Goal: Information Seeking & Learning: Find specific fact

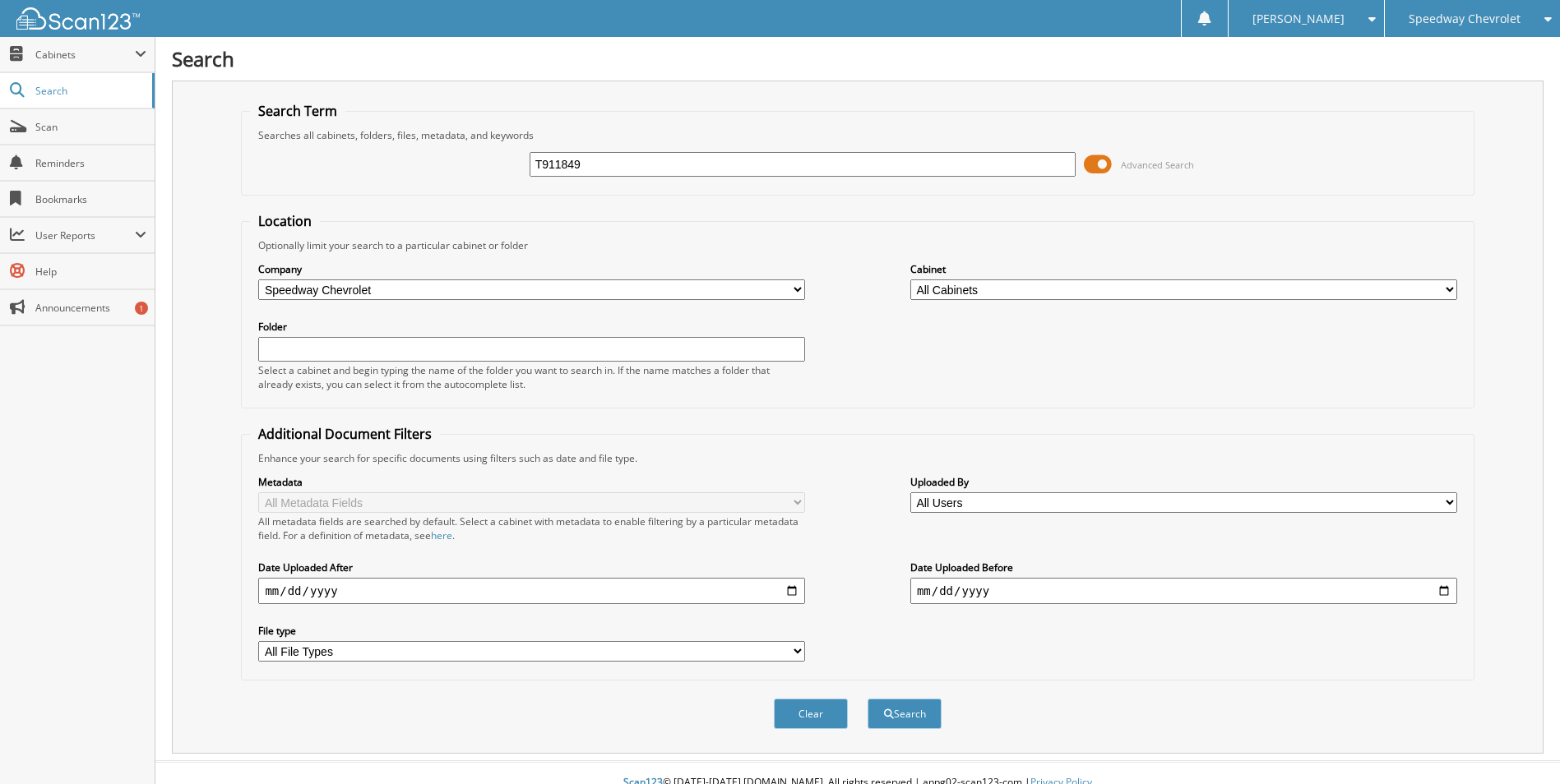
type input "T911849"
click at [868, 699] on button "Search" at bounding box center [904, 714] width 74 height 30
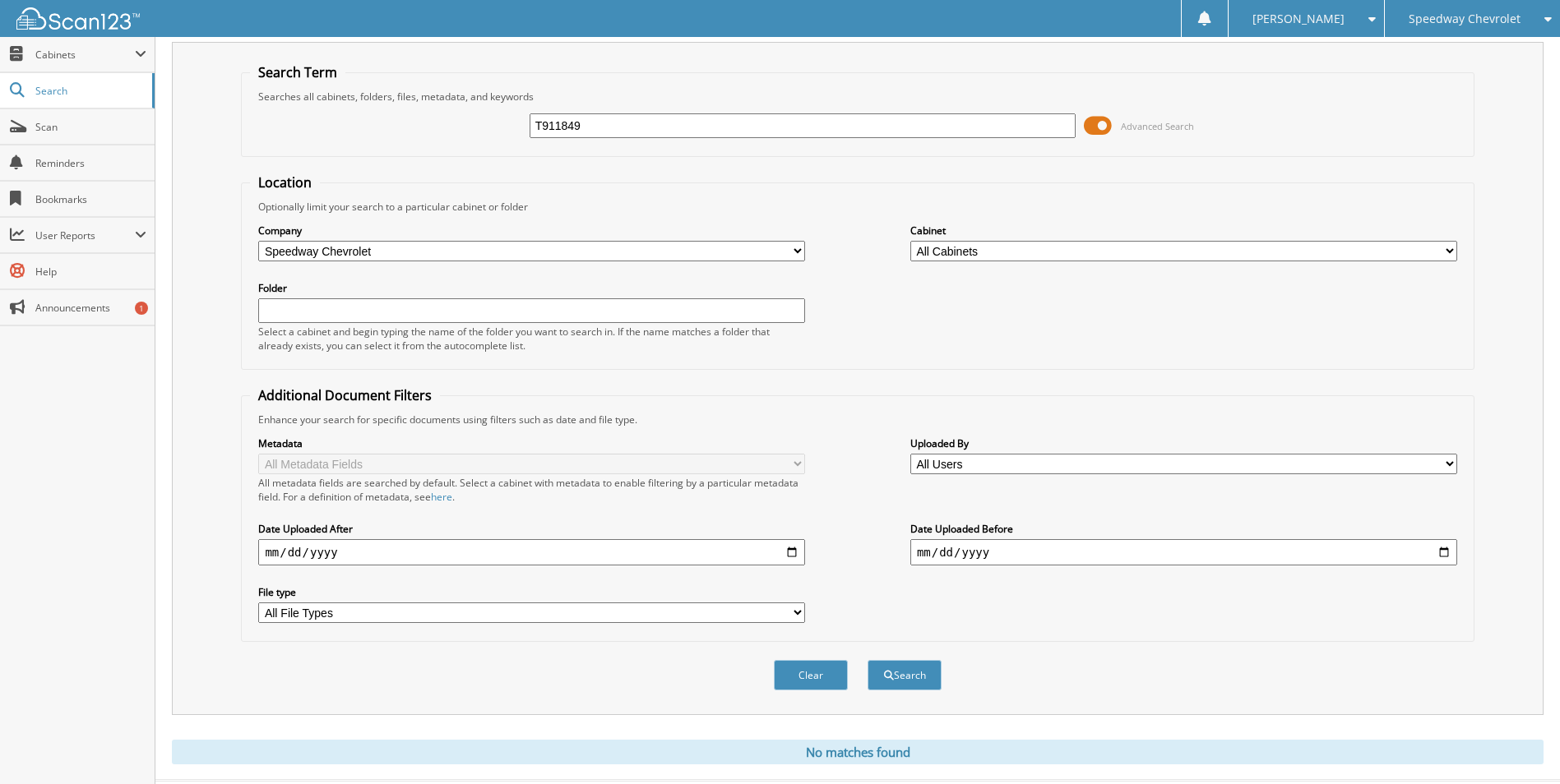
scroll to position [78, 0]
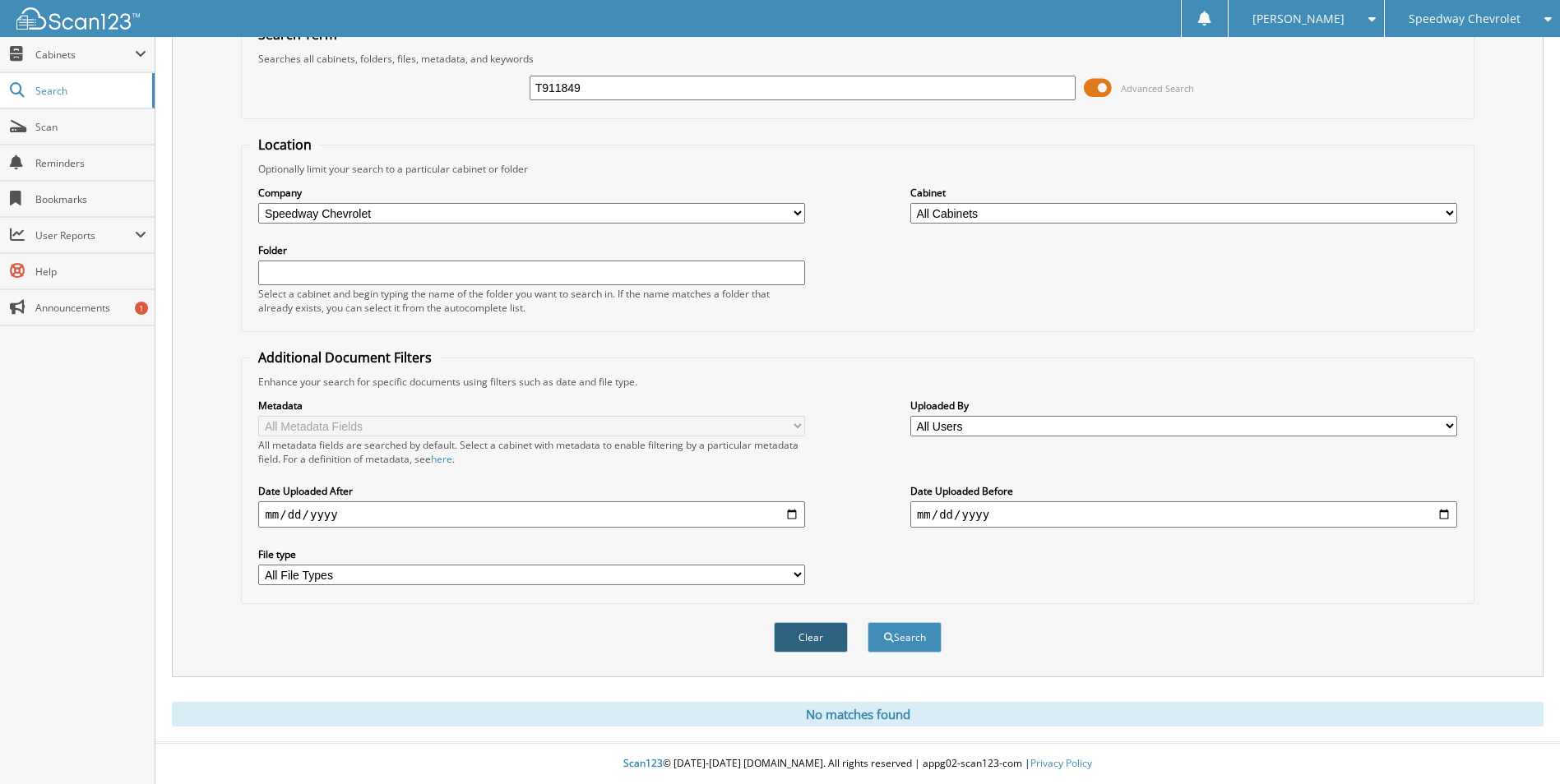
click at [832, 640] on button "Clear" at bounding box center [811, 637] width 74 height 30
select select
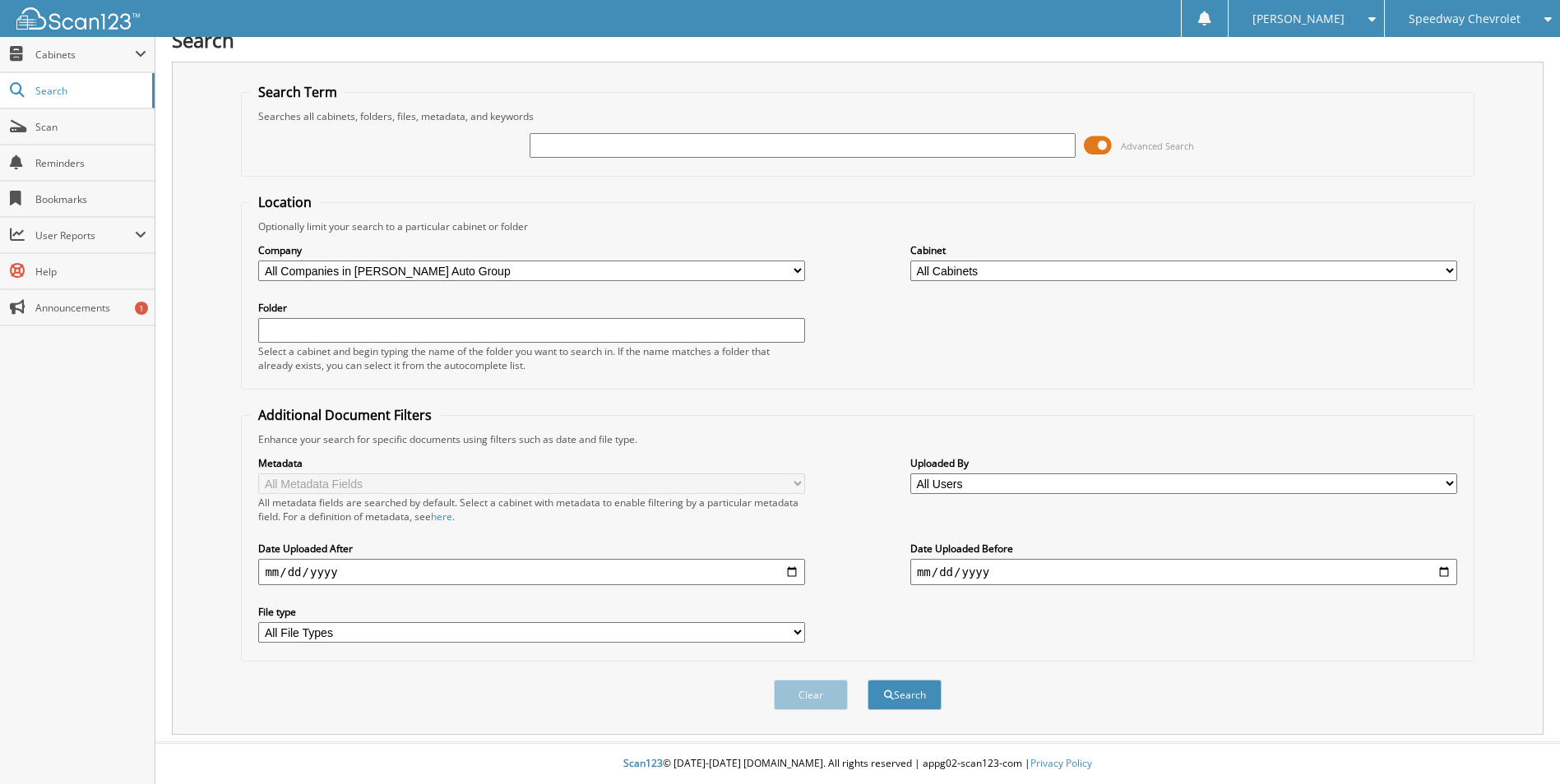
click at [588, 148] on input "text" at bounding box center [803, 146] width 547 height 25
type input "PJ052180"
click at [868, 680] on button "Search" at bounding box center [904, 695] width 74 height 30
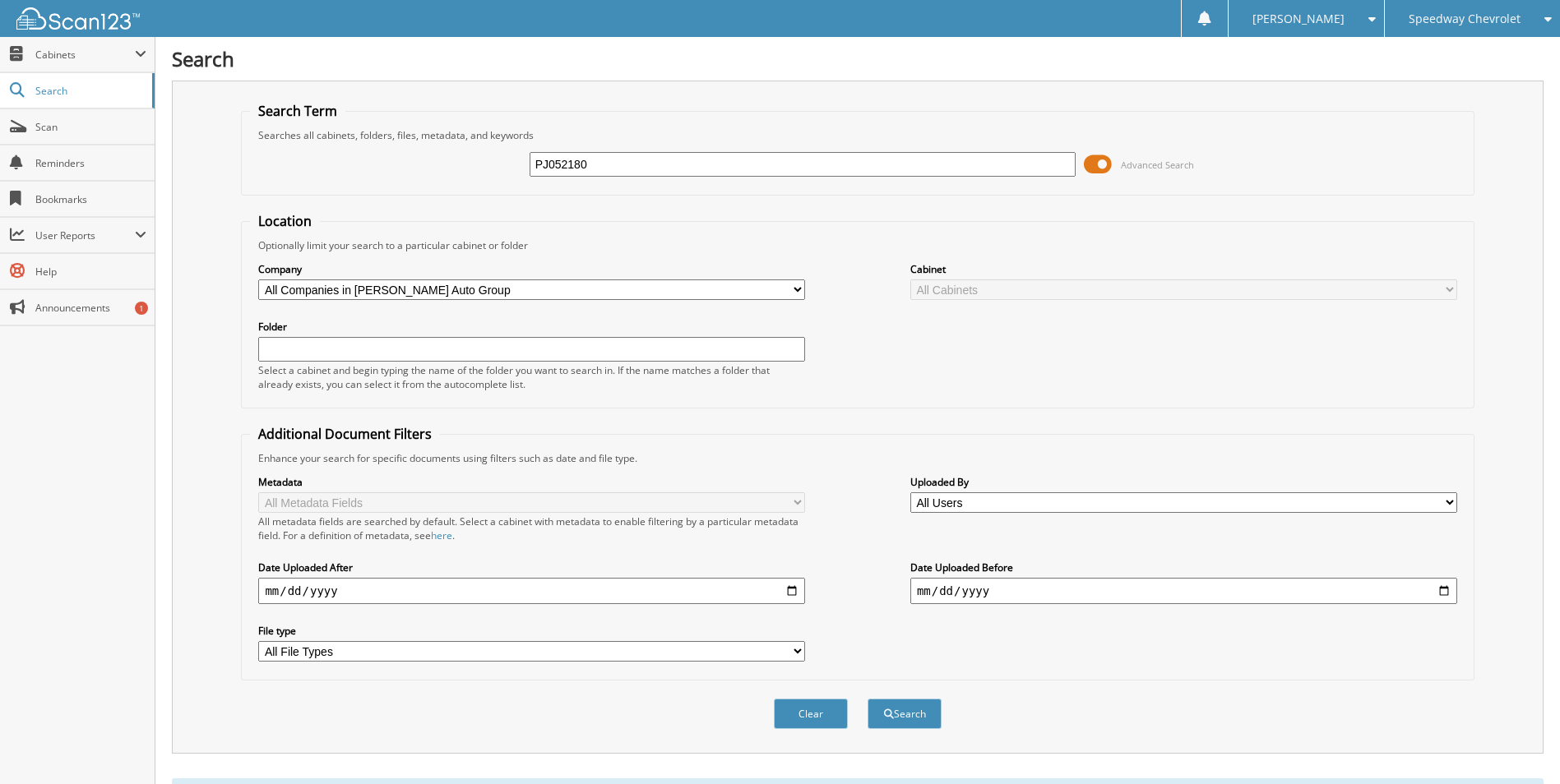
scroll to position [657, 0]
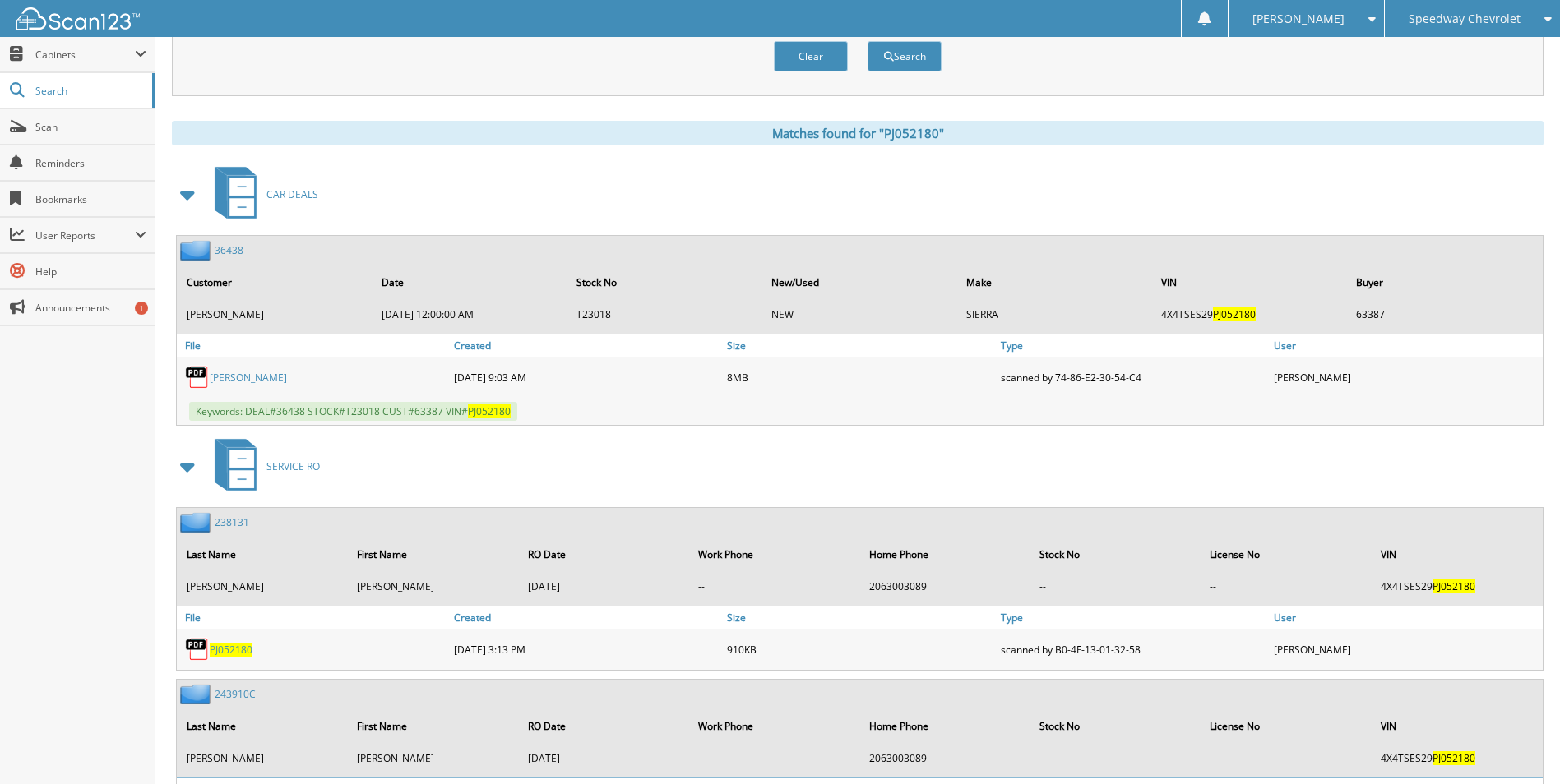
click at [230, 252] on link "36438" at bounding box center [229, 250] width 28 height 14
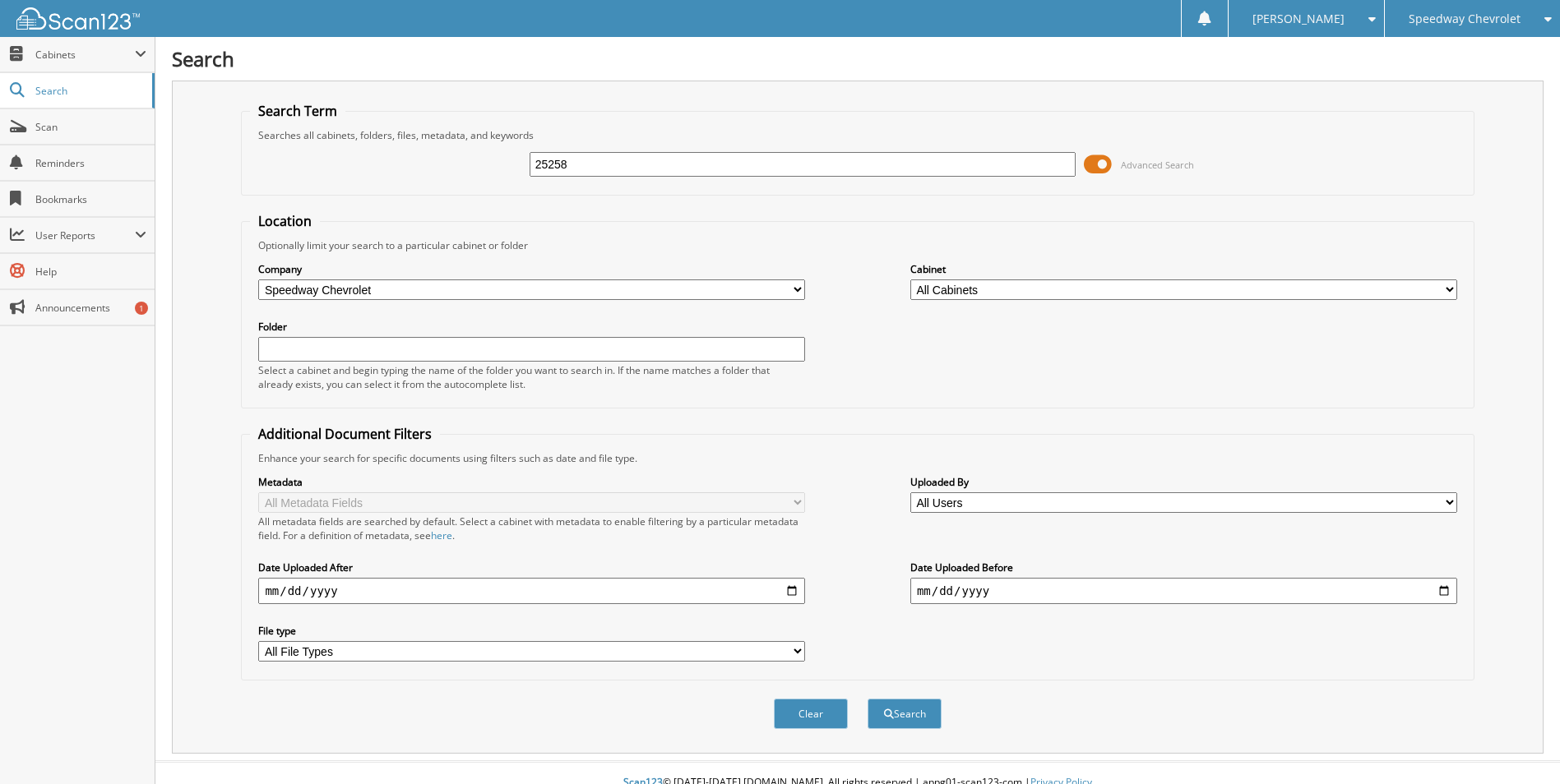
type input "25258"
click at [868, 699] on button "Search" at bounding box center [904, 714] width 74 height 30
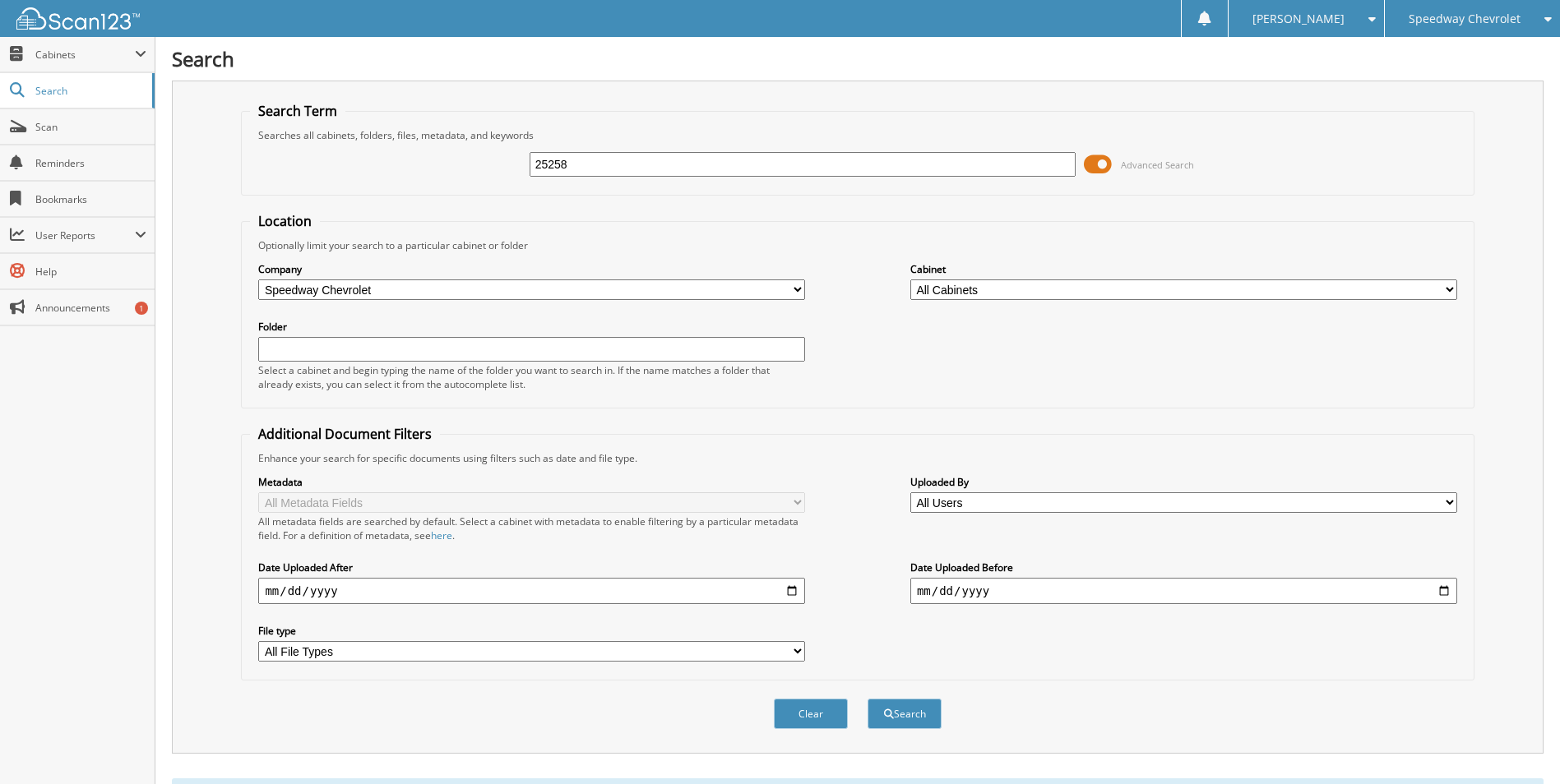
click at [579, 167] on input "25258" at bounding box center [803, 165] width 547 height 25
click at [579, 166] on input "25258" at bounding box center [803, 165] width 547 height 25
type input "40435"
click at [868, 699] on button "Search" at bounding box center [904, 714] width 74 height 30
click at [596, 165] on input "40435" at bounding box center [803, 165] width 547 height 25
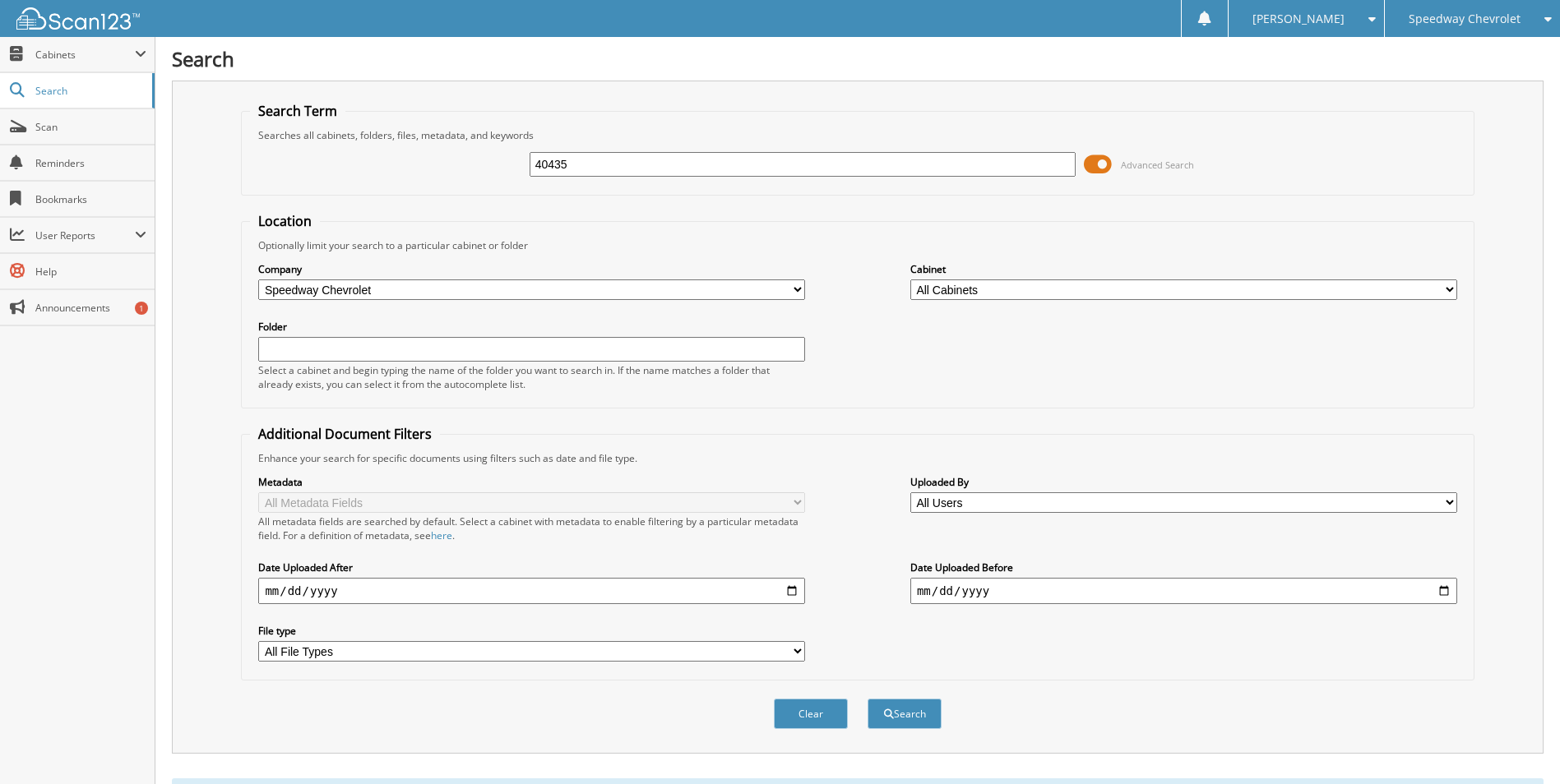
click at [596, 165] on input "40435" at bounding box center [803, 165] width 547 height 25
type input "70195"
click at [868, 699] on button "Search" at bounding box center [904, 714] width 74 height 30
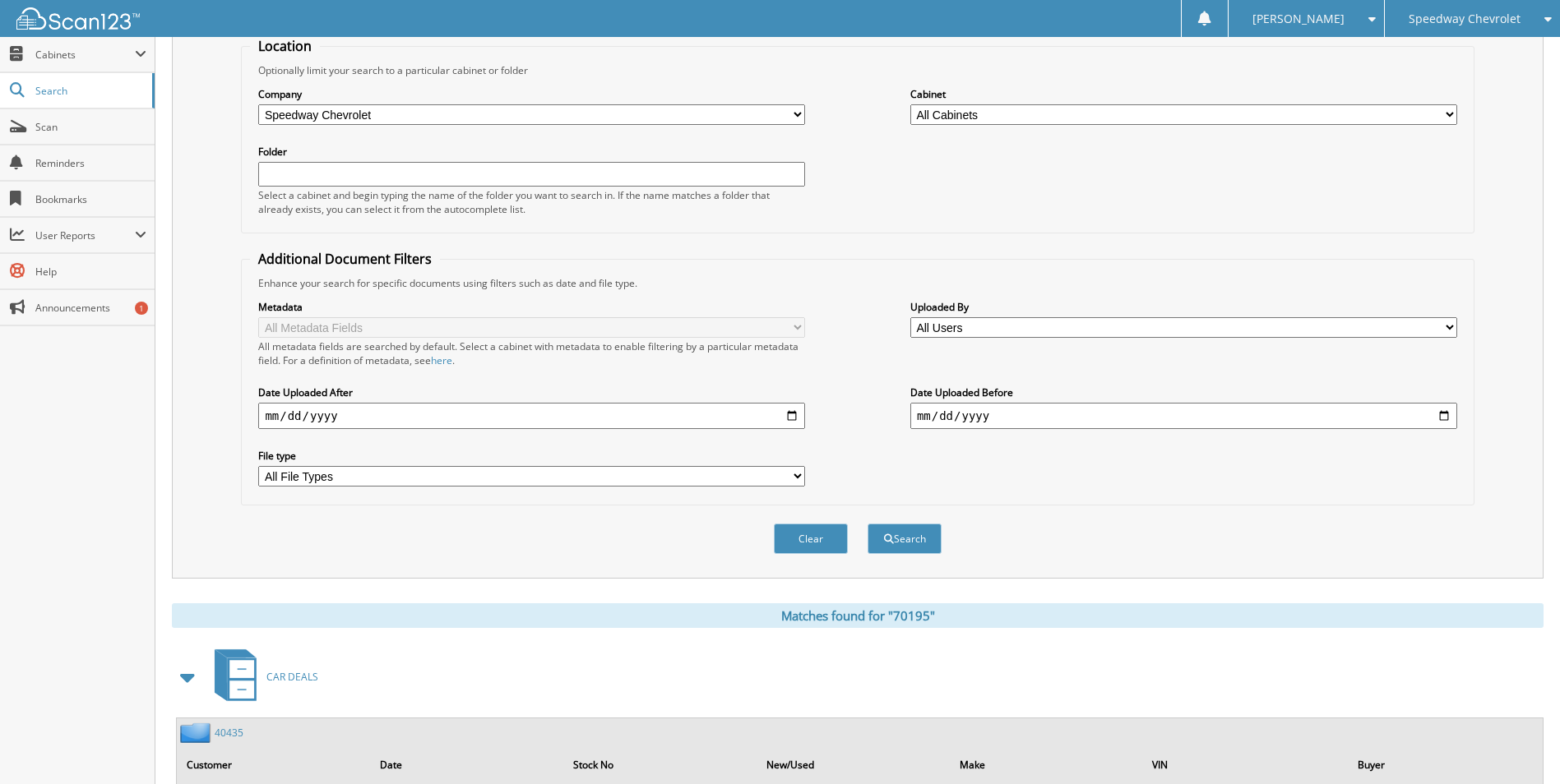
scroll to position [349, 0]
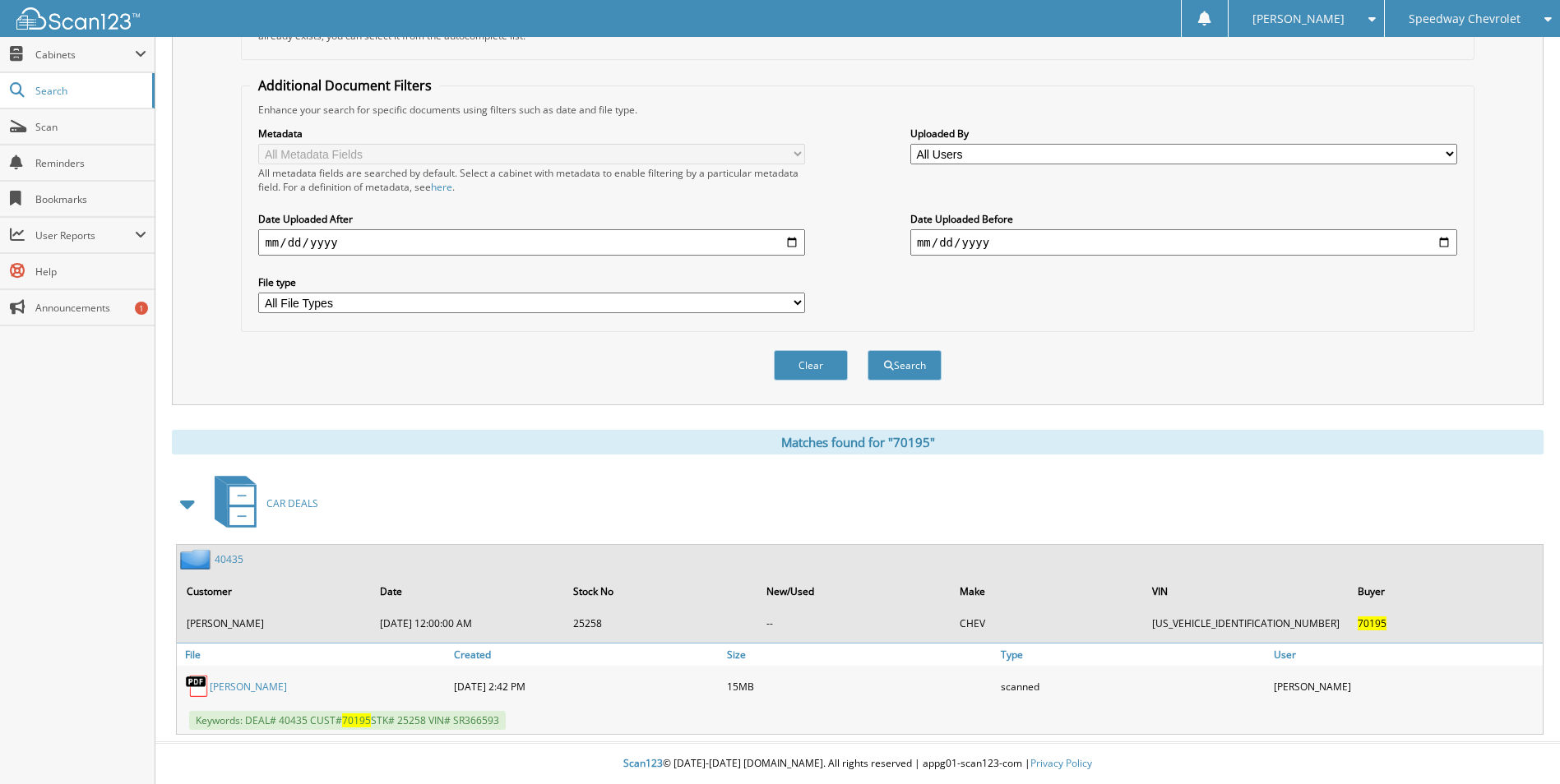
click at [231, 558] on link "40435" at bounding box center [229, 559] width 28 height 14
